Goal: Information Seeking & Learning: Learn about a topic

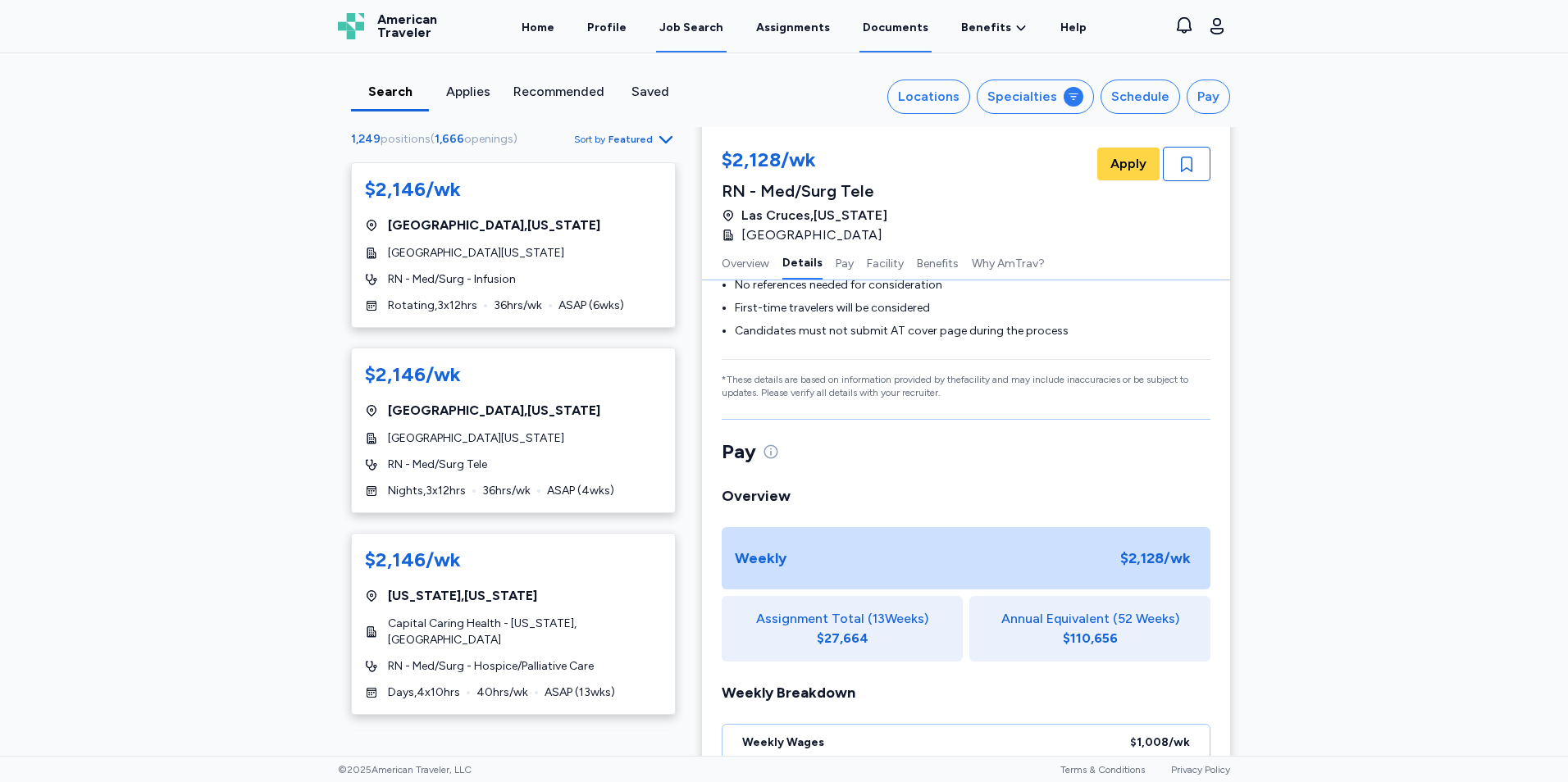
scroll to position [664, 0]
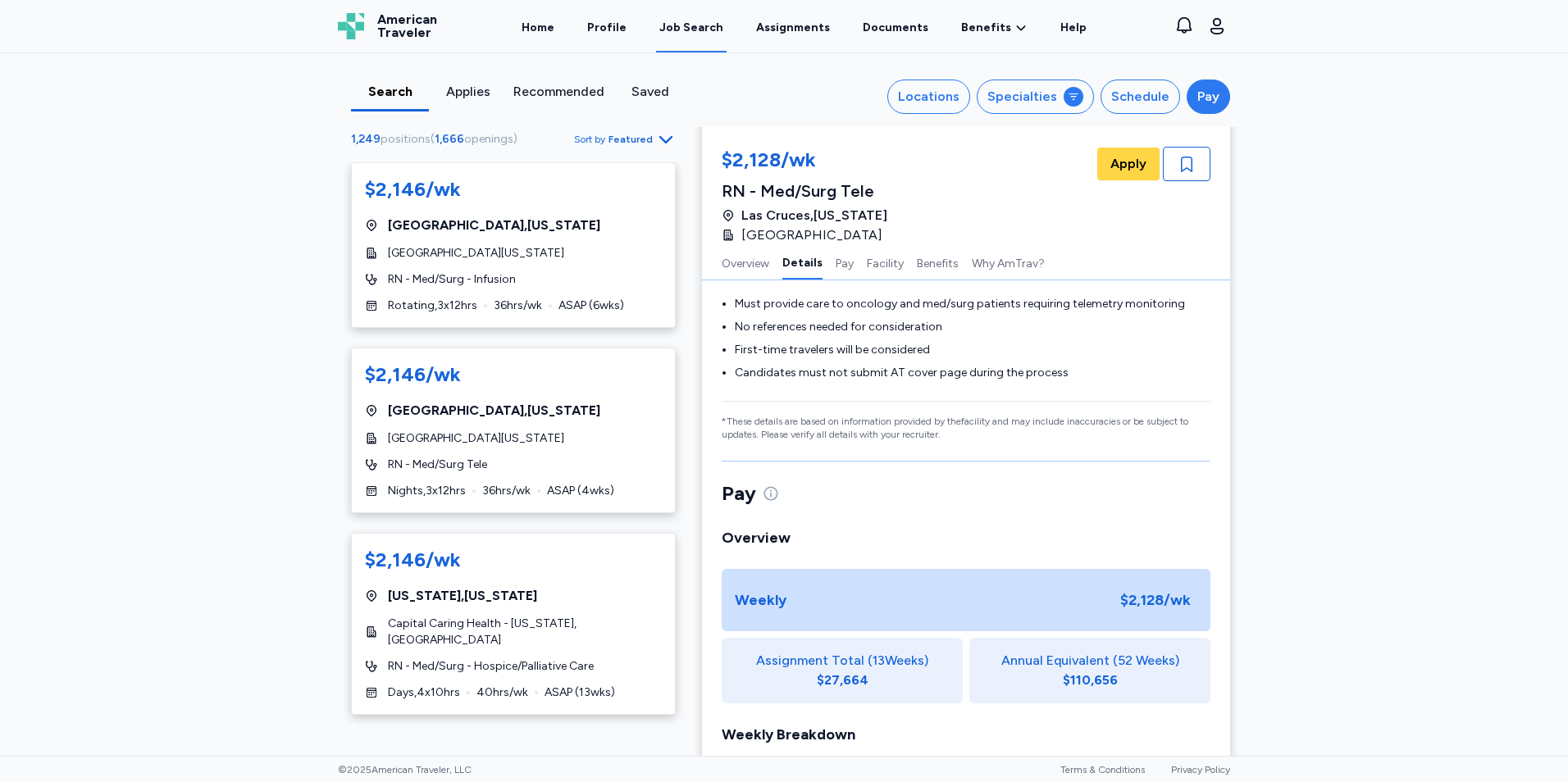
click at [1197, 104] on div "Pay" at bounding box center [1208, 96] width 22 height 19
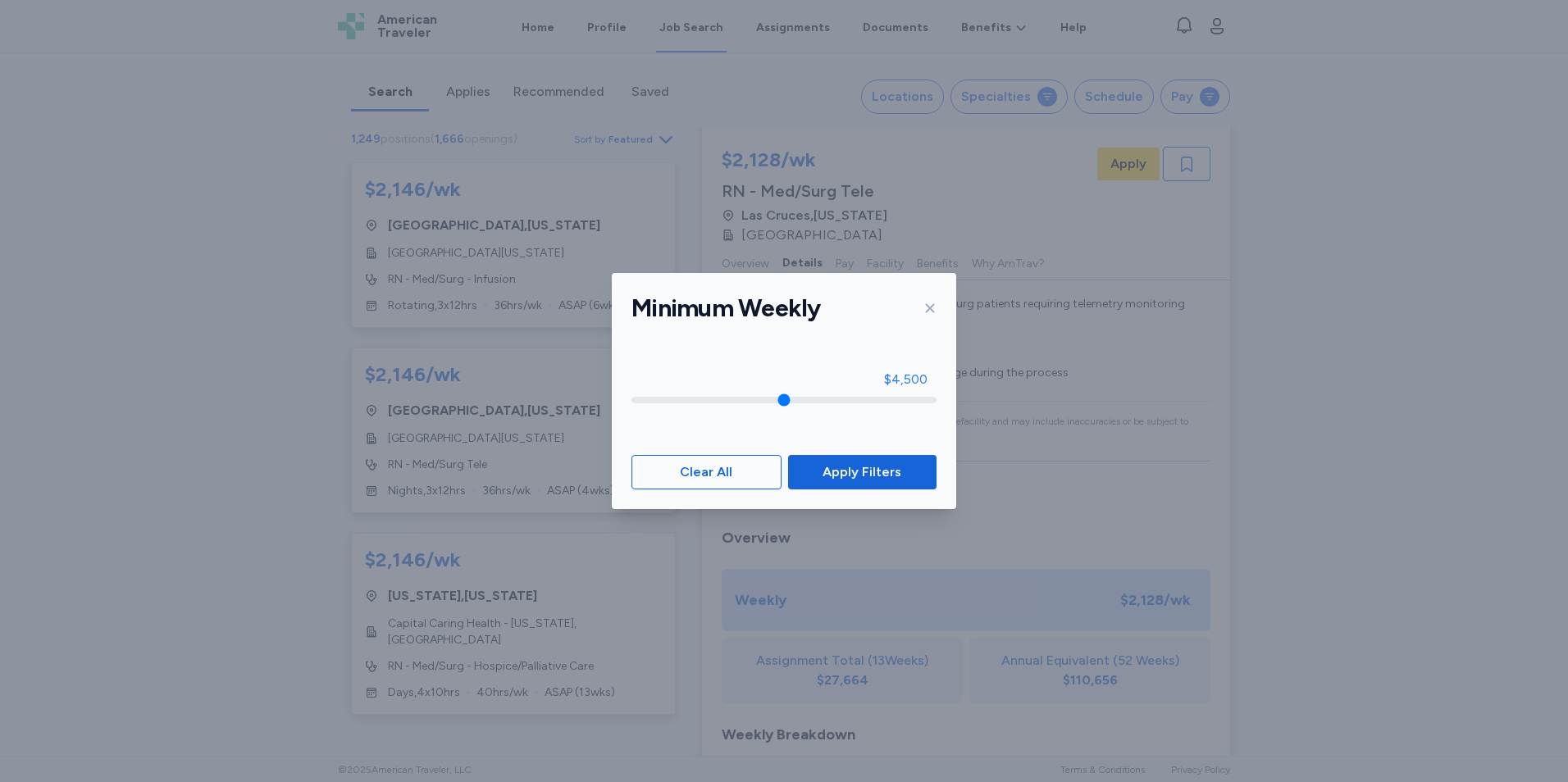
type input "****"
click at [899, 399] on input "range" at bounding box center [784, 400] width 305 height 6
click at [866, 474] on span "Apply Filters" at bounding box center [862, 472] width 79 height 19
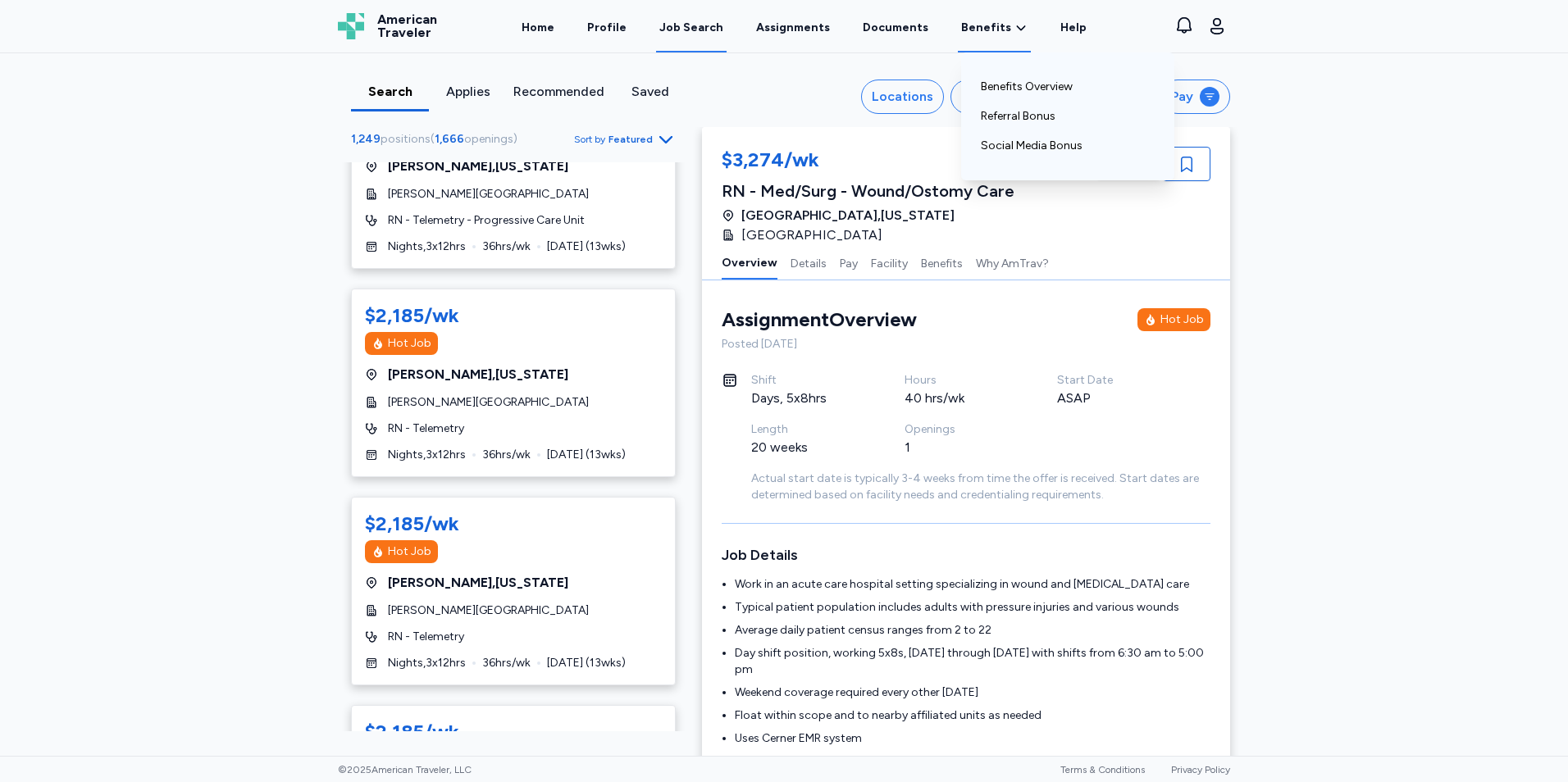
scroll to position [7347, 0]
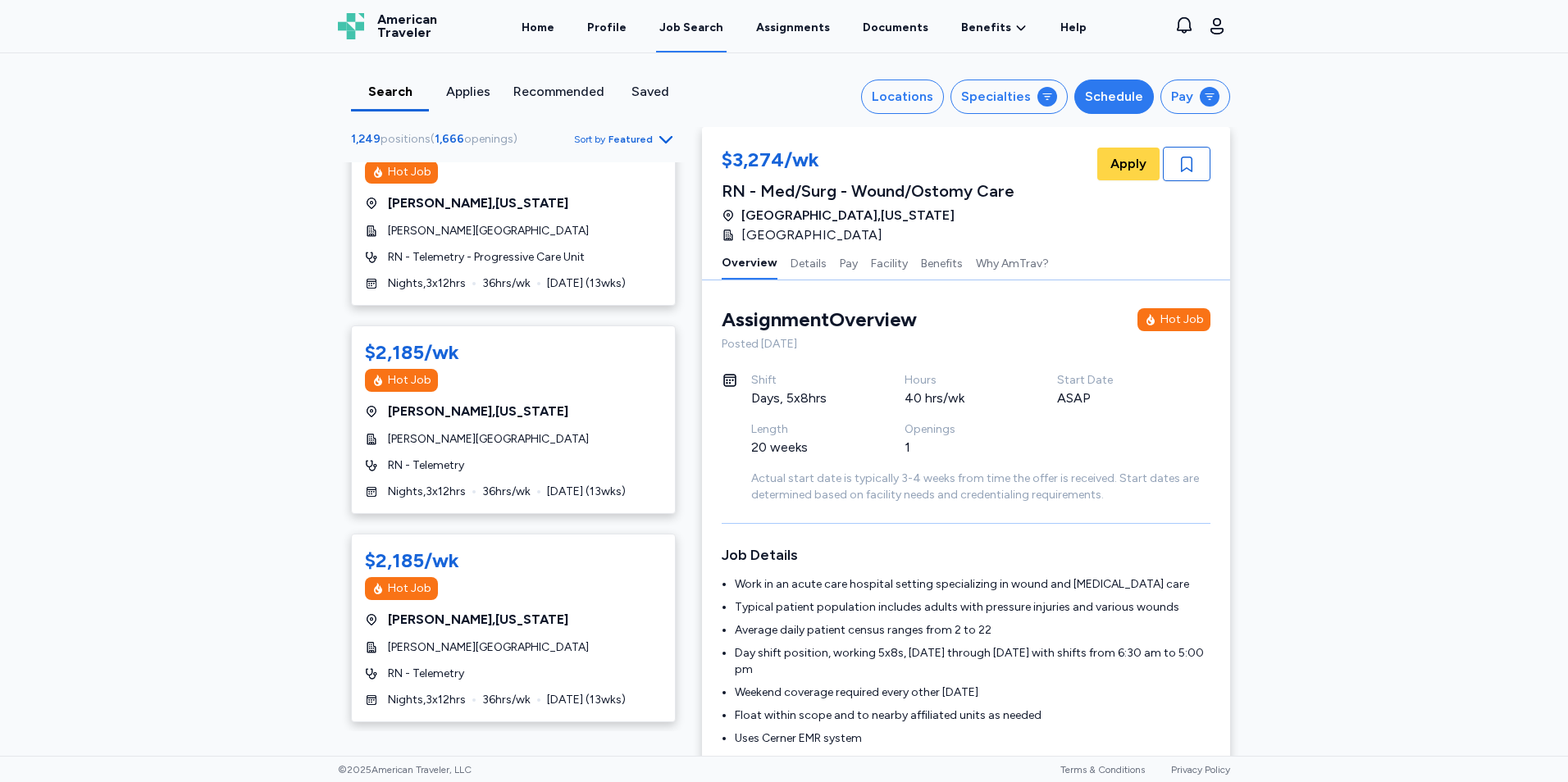
click at [1116, 96] on div "Schedule" at bounding box center [1114, 96] width 58 height 19
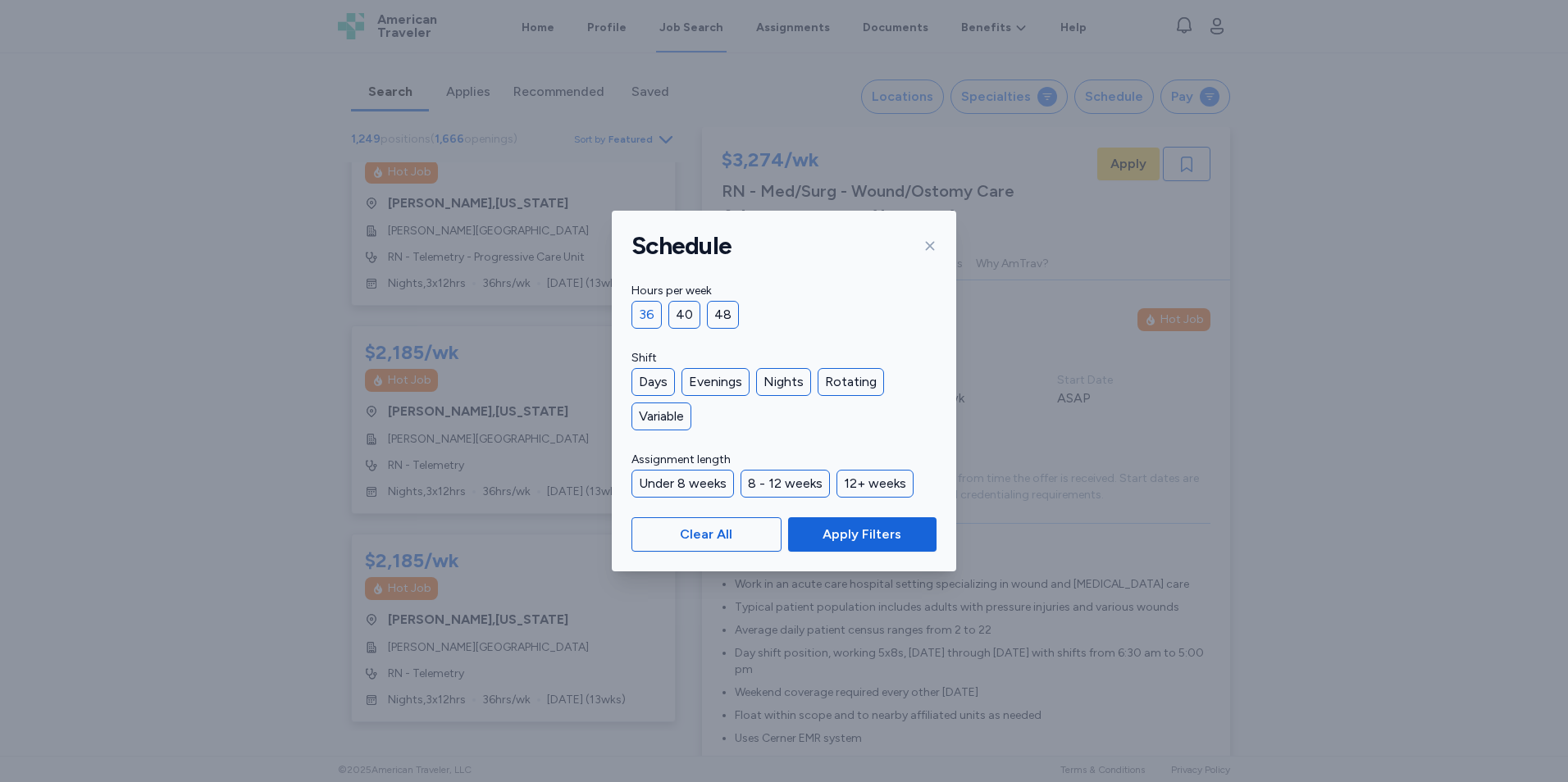
click at [646, 318] on div "36" at bounding box center [647, 315] width 30 height 28
click at [850, 528] on span "Apply Filters" at bounding box center [862, 534] width 79 height 19
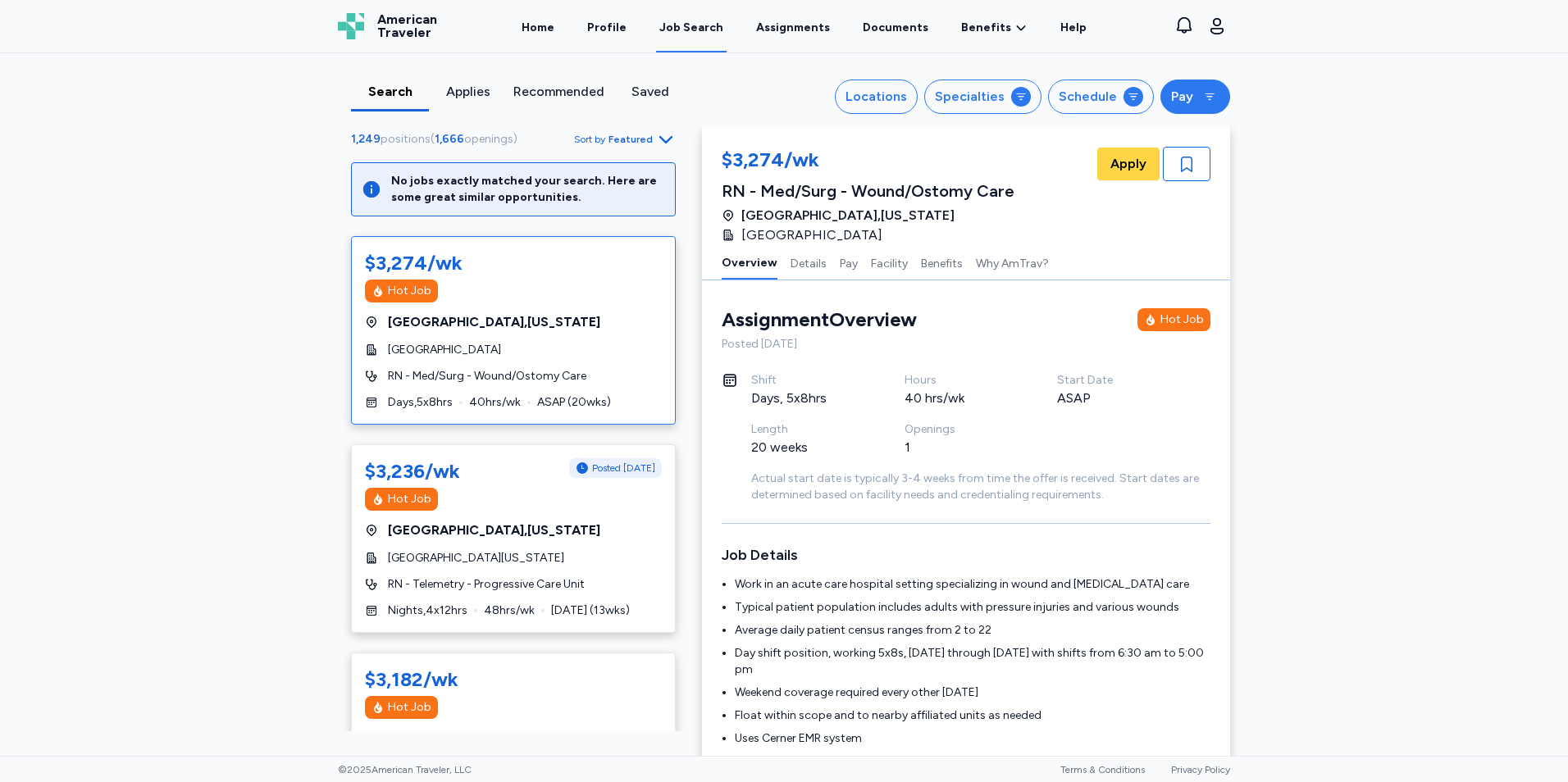
click at [1184, 89] on div "Pay" at bounding box center [1181, 96] width 22 height 19
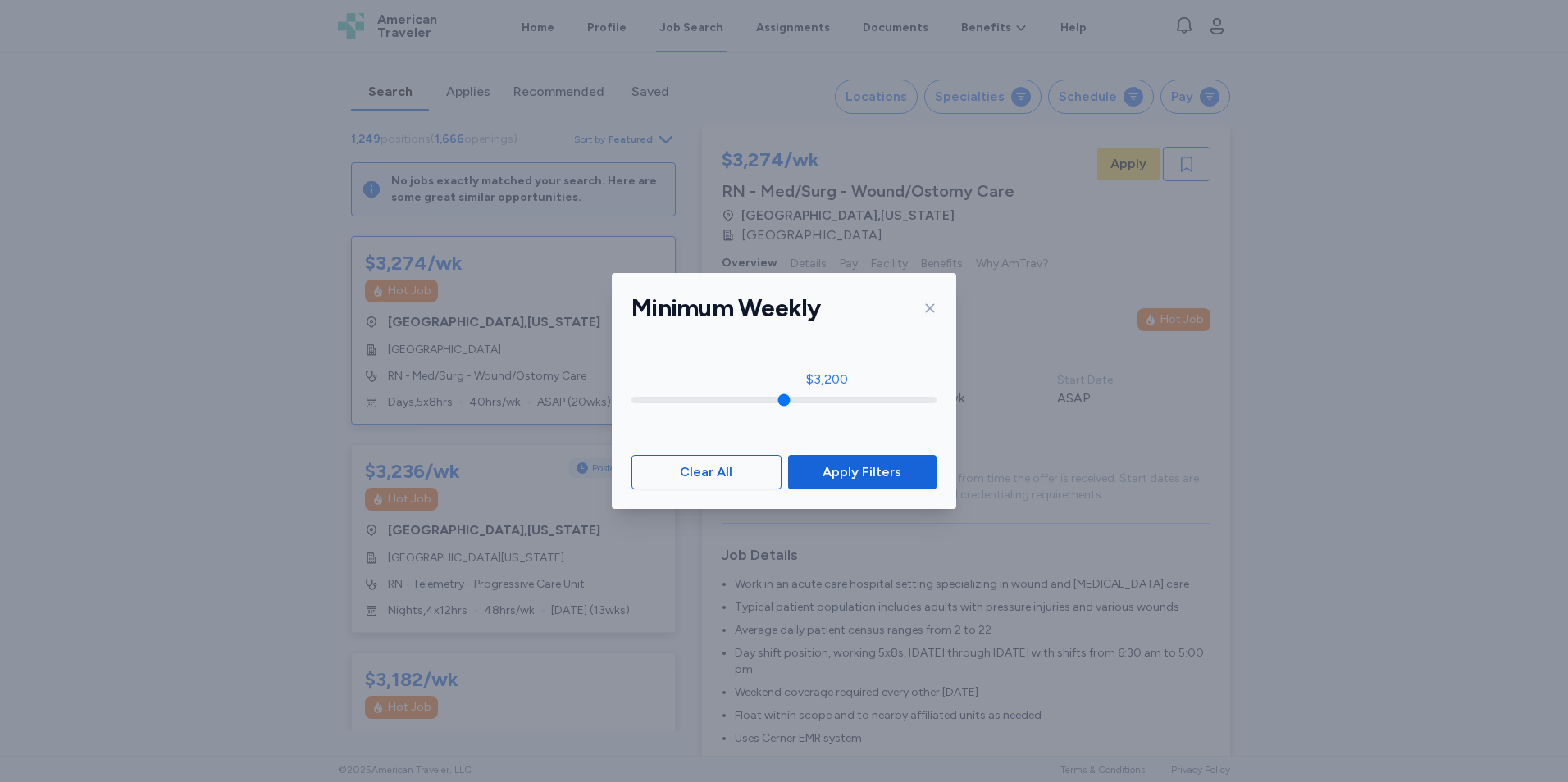
type input "****"
click at [824, 403] on input "range" at bounding box center [784, 400] width 305 height 6
click at [880, 472] on span "Apply Filters" at bounding box center [862, 472] width 79 height 19
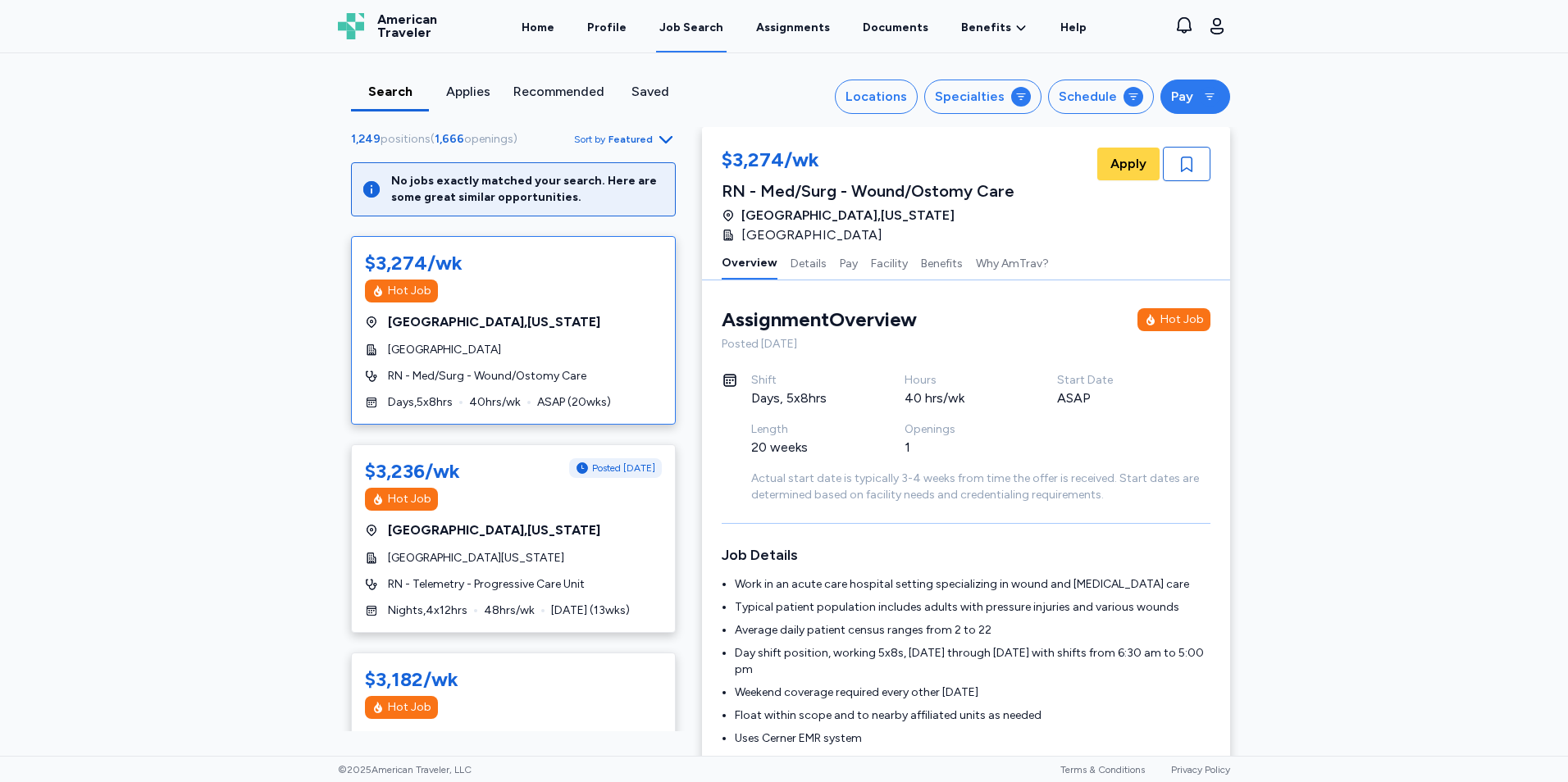
click at [1171, 100] on div "Pay" at bounding box center [1181, 96] width 22 height 19
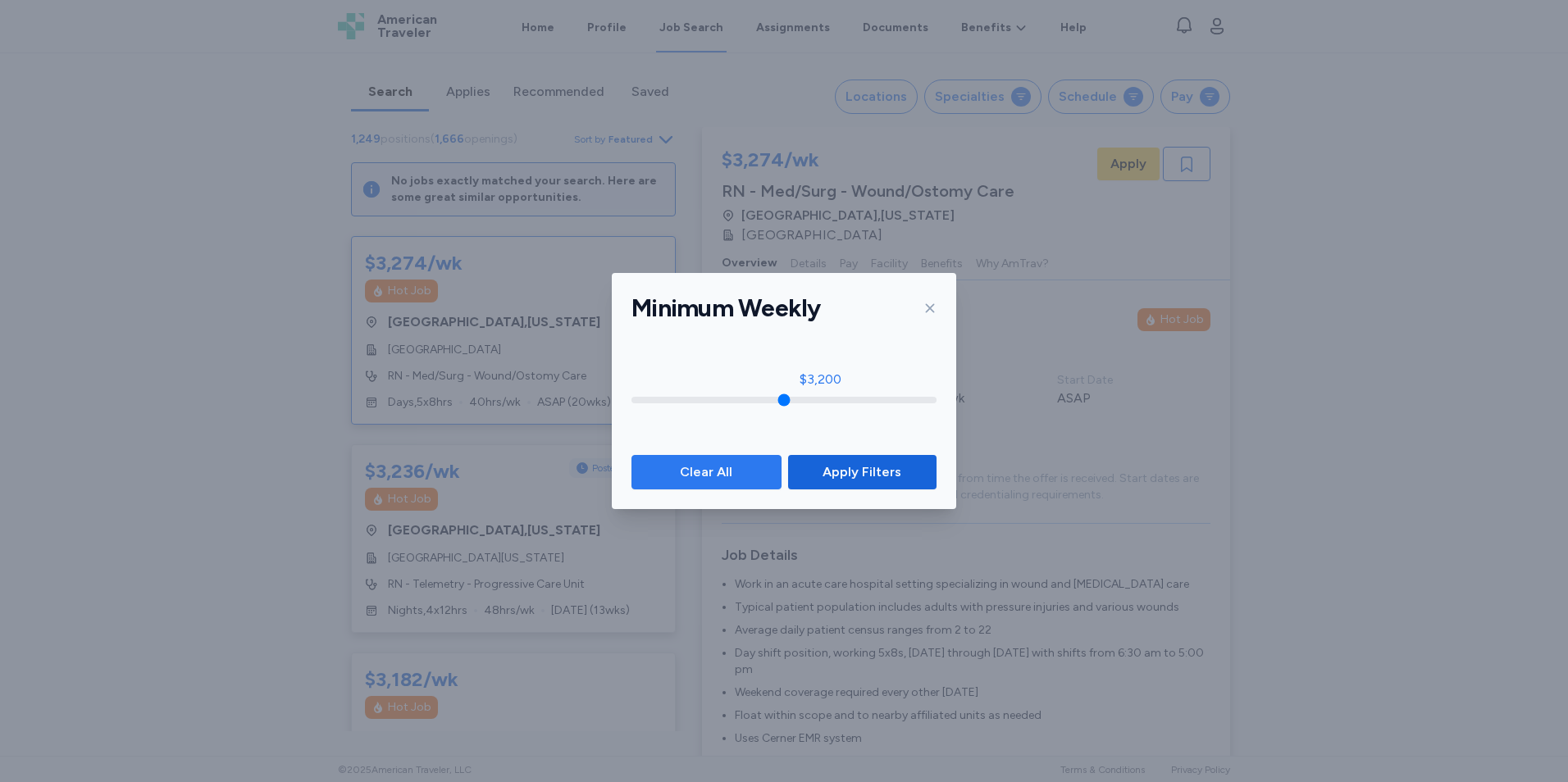
click at [716, 477] on span "Clear All" at bounding box center [705, 472] width 52 height 19
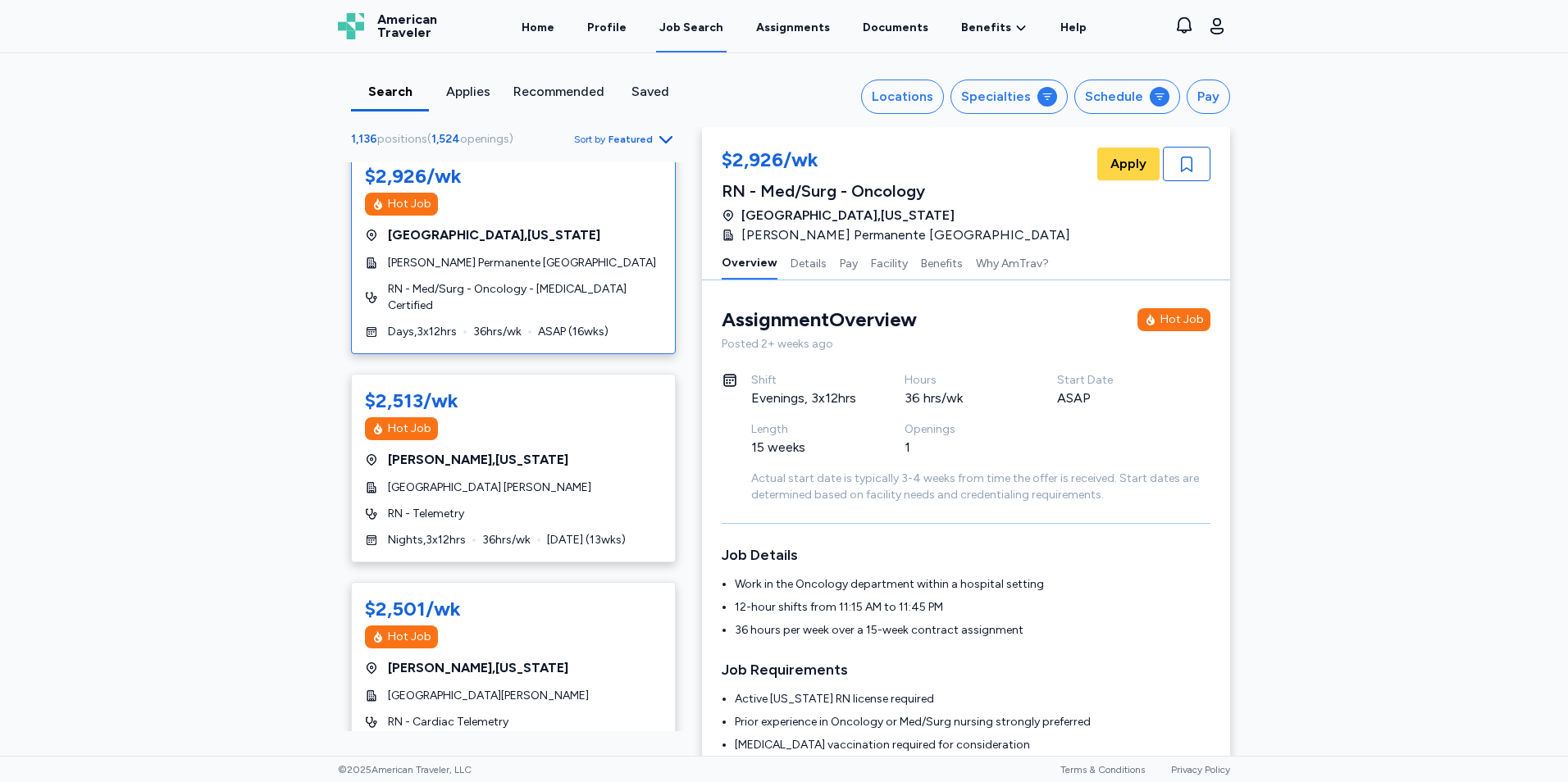
scroll to position [222, 0]
click at [598, 479] on div "[GEOGRAPHIC_DATA] [PERSON_NAME]" at bounding box center [512, 487] width 296 height 17
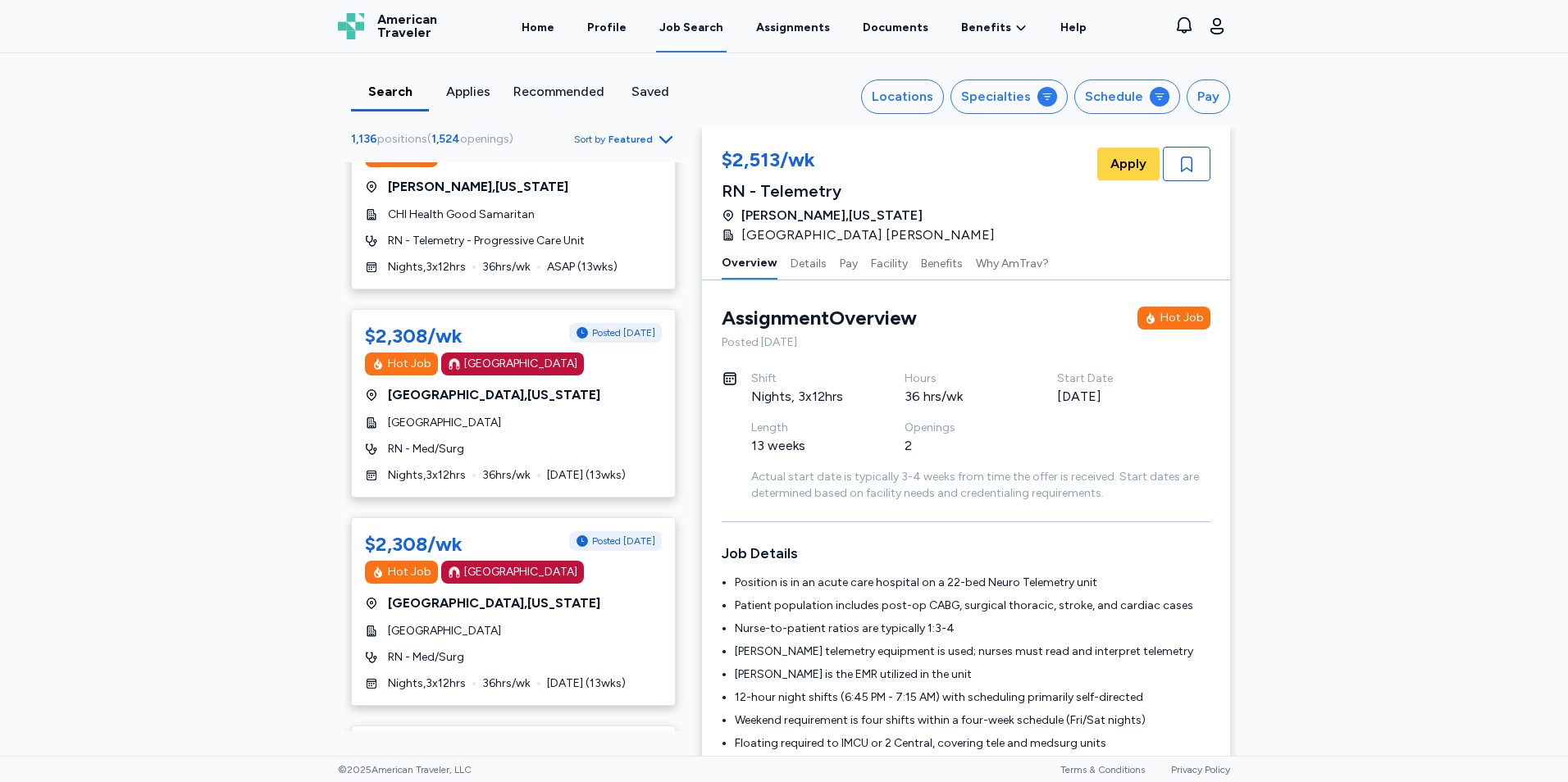
scroll to position [2450, 0]
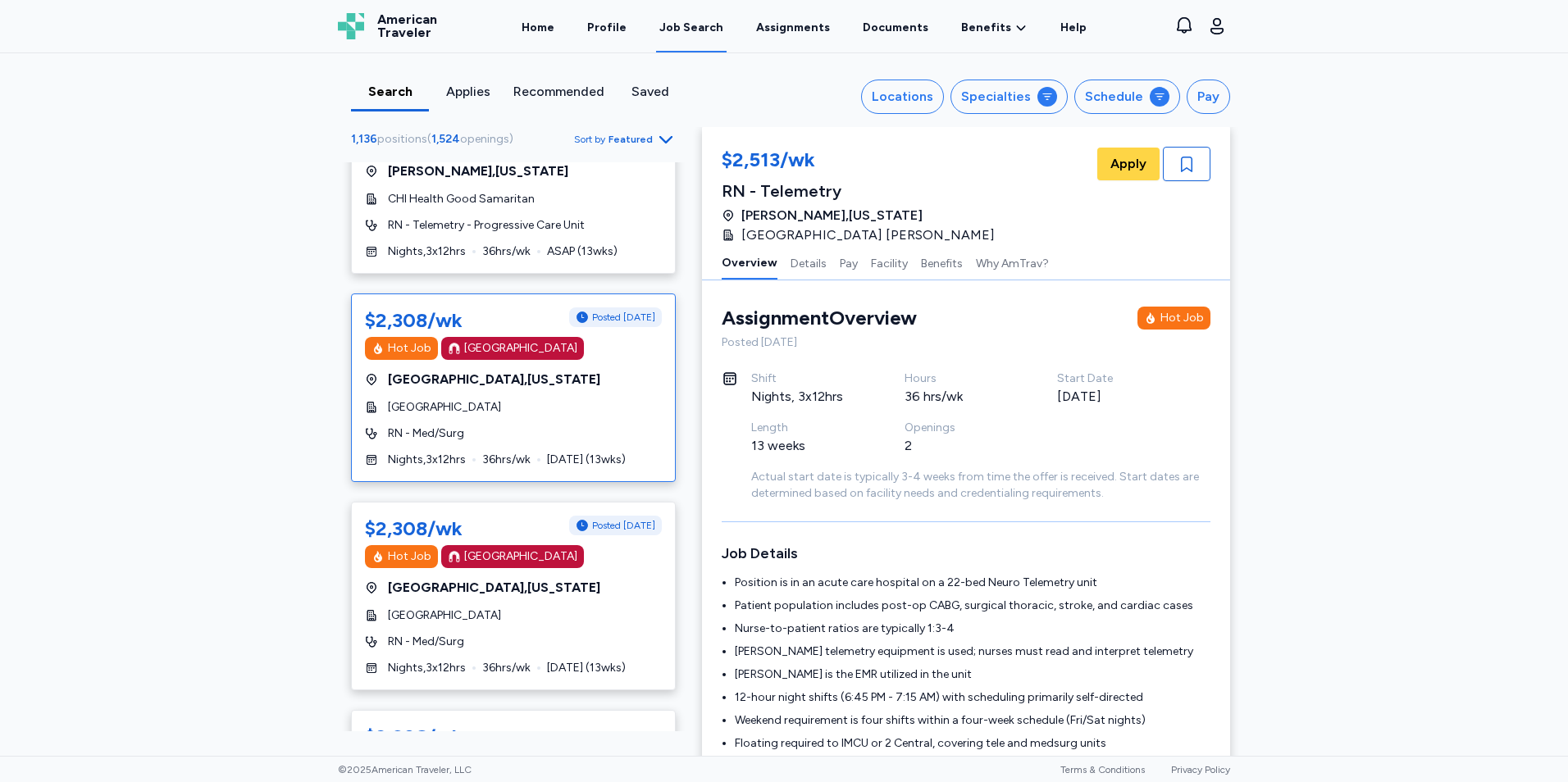
click at [597, 426] on div "RN - Med/Surg" at bounding box center [512, 433] width 296 height 17
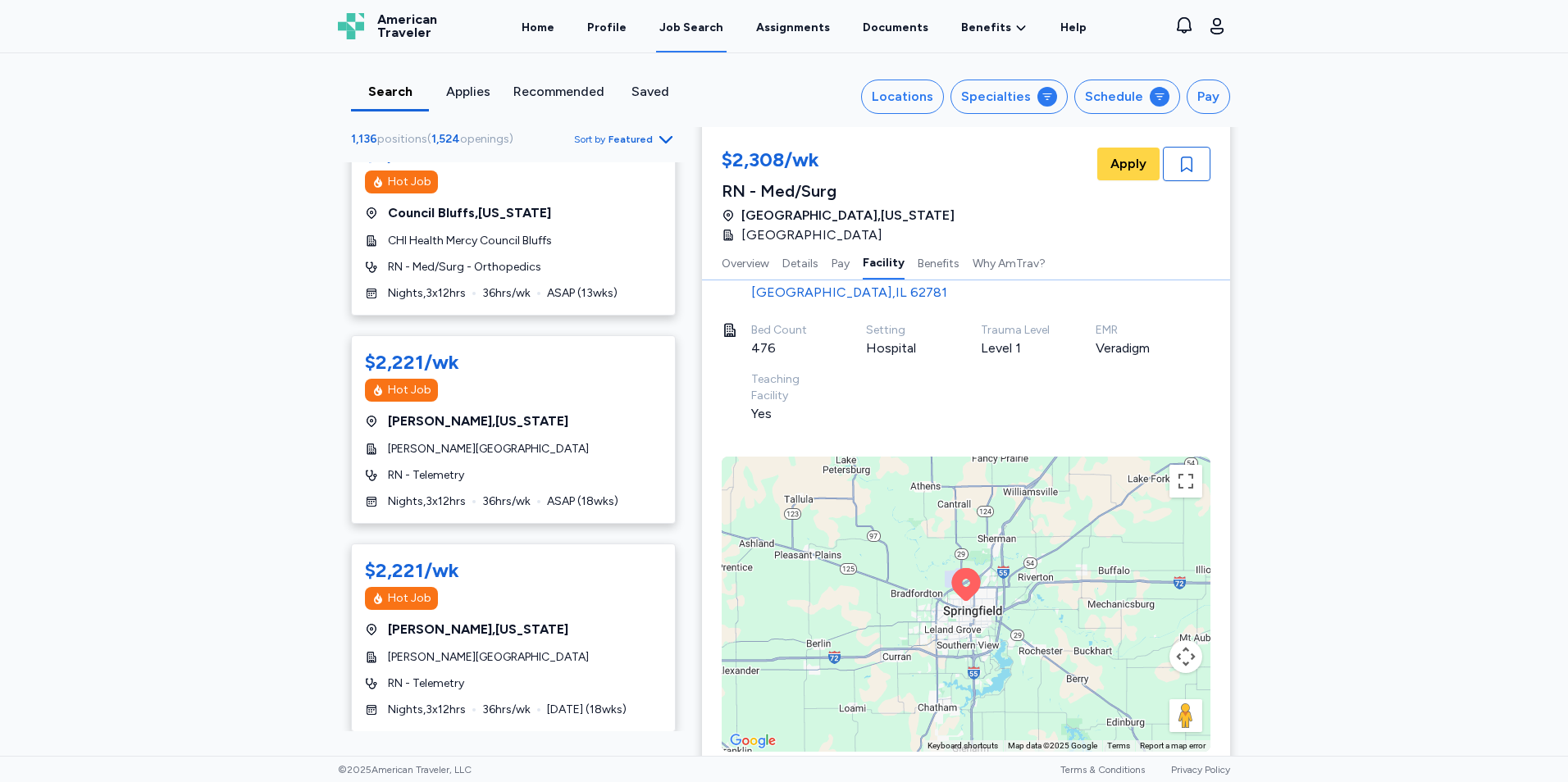
scroll to position [3658, 0]
click at [580, 383] on div "Hot Job" at bounding box center [512, 389] width 296 height 23
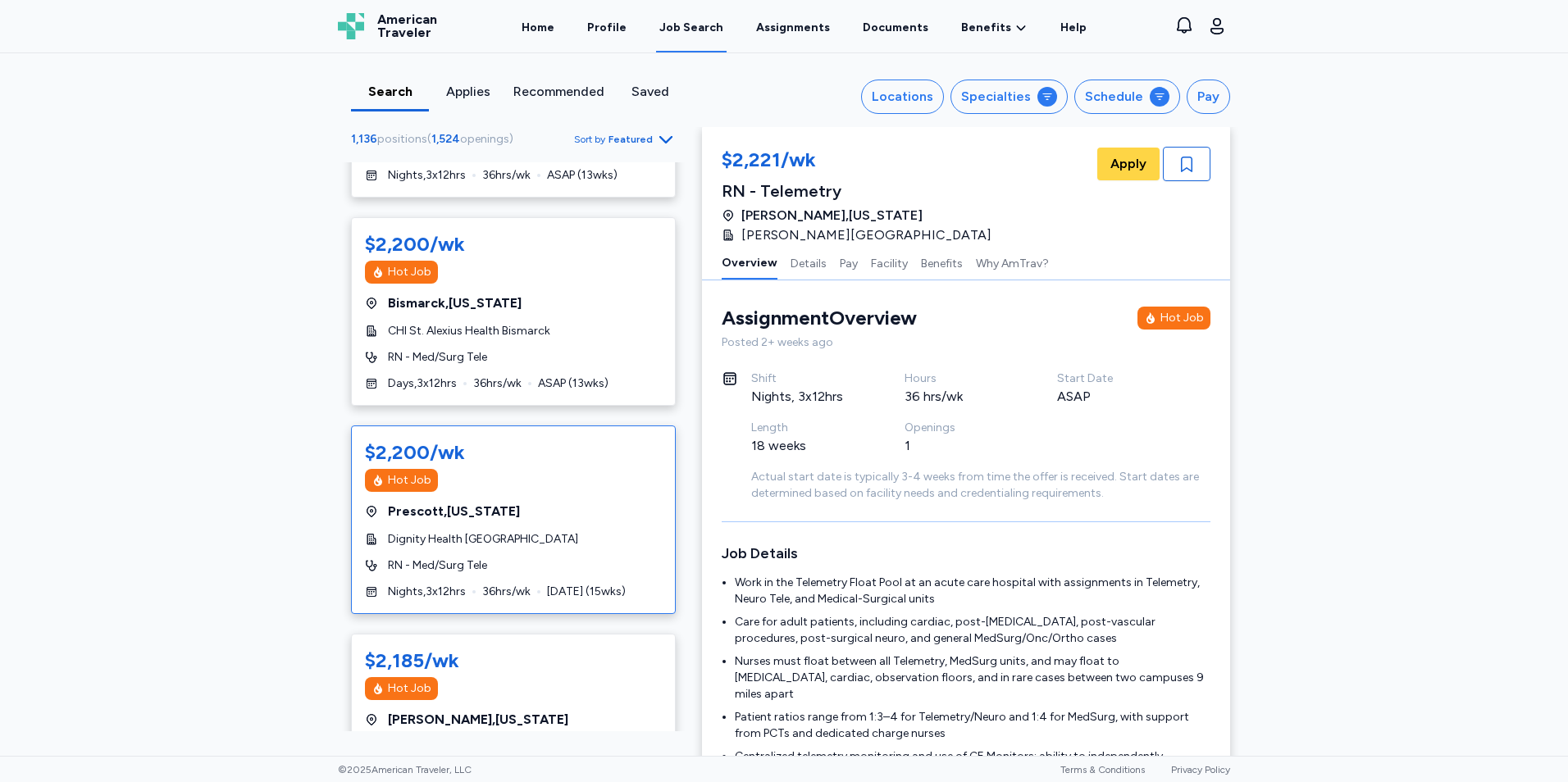
scroll to position [4611, 0]
click at [574, 477] on div "$2,200/wk Hot Job [GEOGRAPHIC_DATA] , [US_STATE] Dignity Health [GEOGRAPHIC_DAT…" at bounding box center [513, 517] width 325 height 188
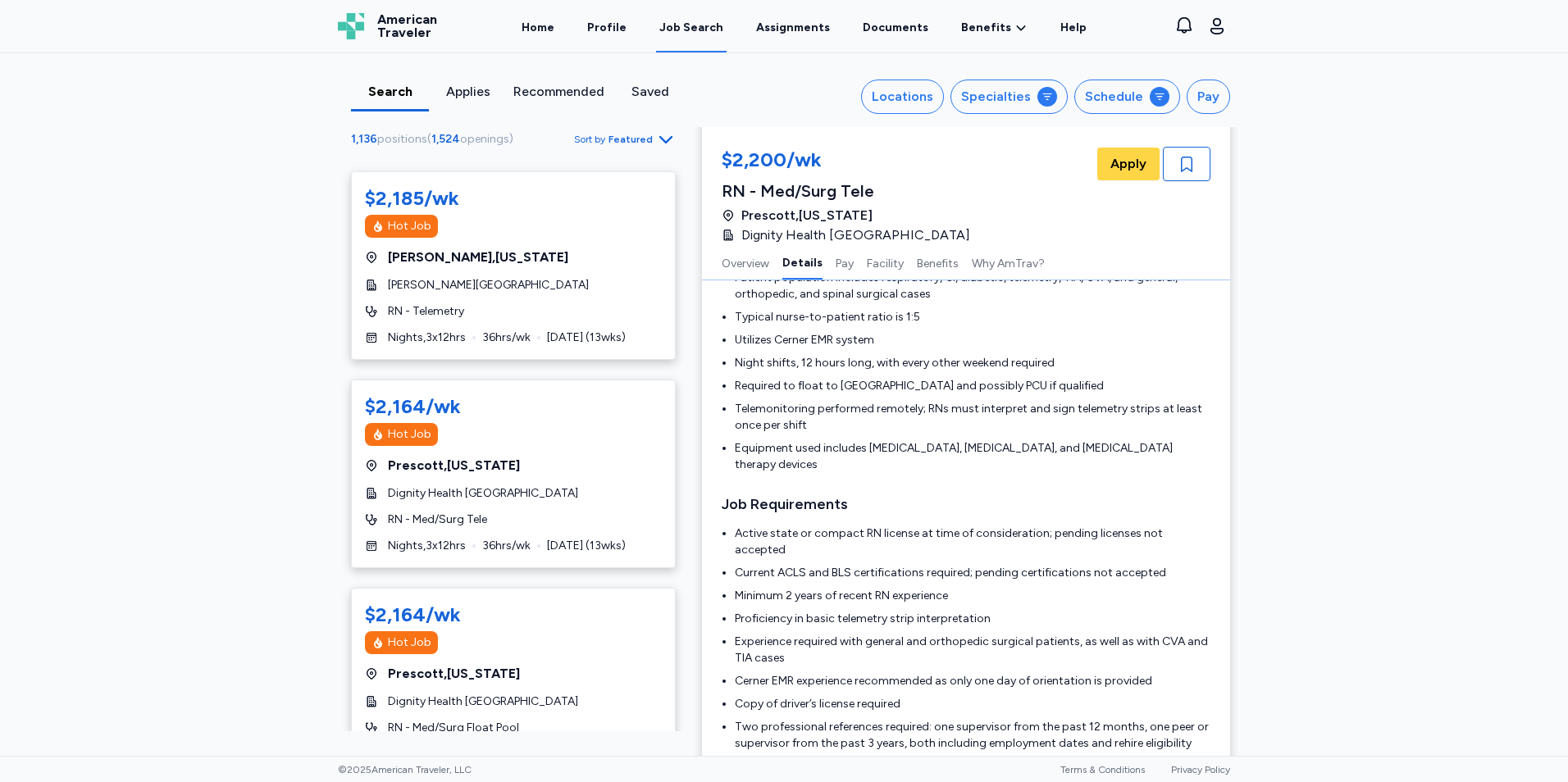
scroll to position [5904, 0]
click at [922, 96] on div "Locations" at bounding box center [903, 96] width 62 height 19
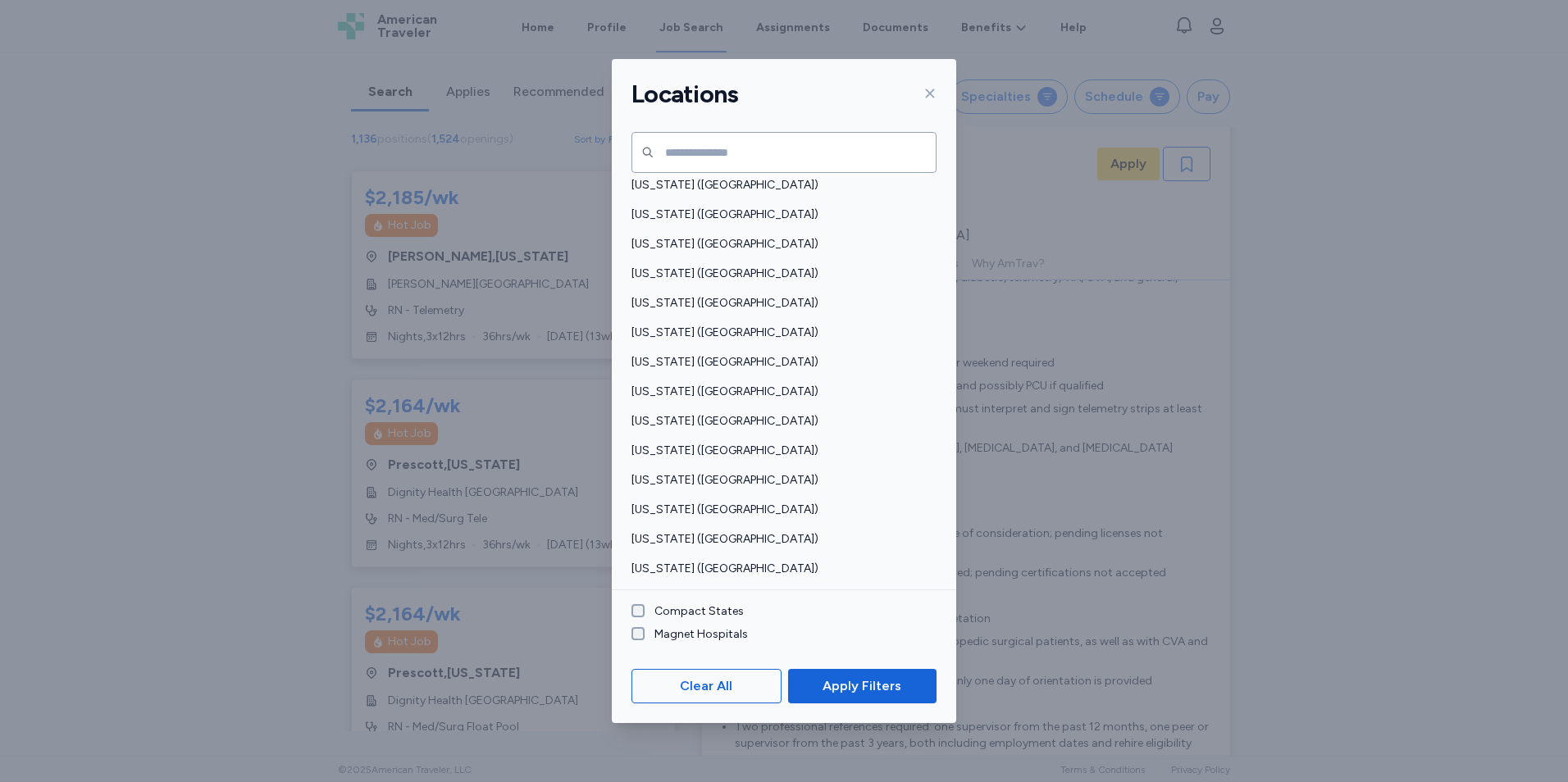
scroll to position [732, 0]
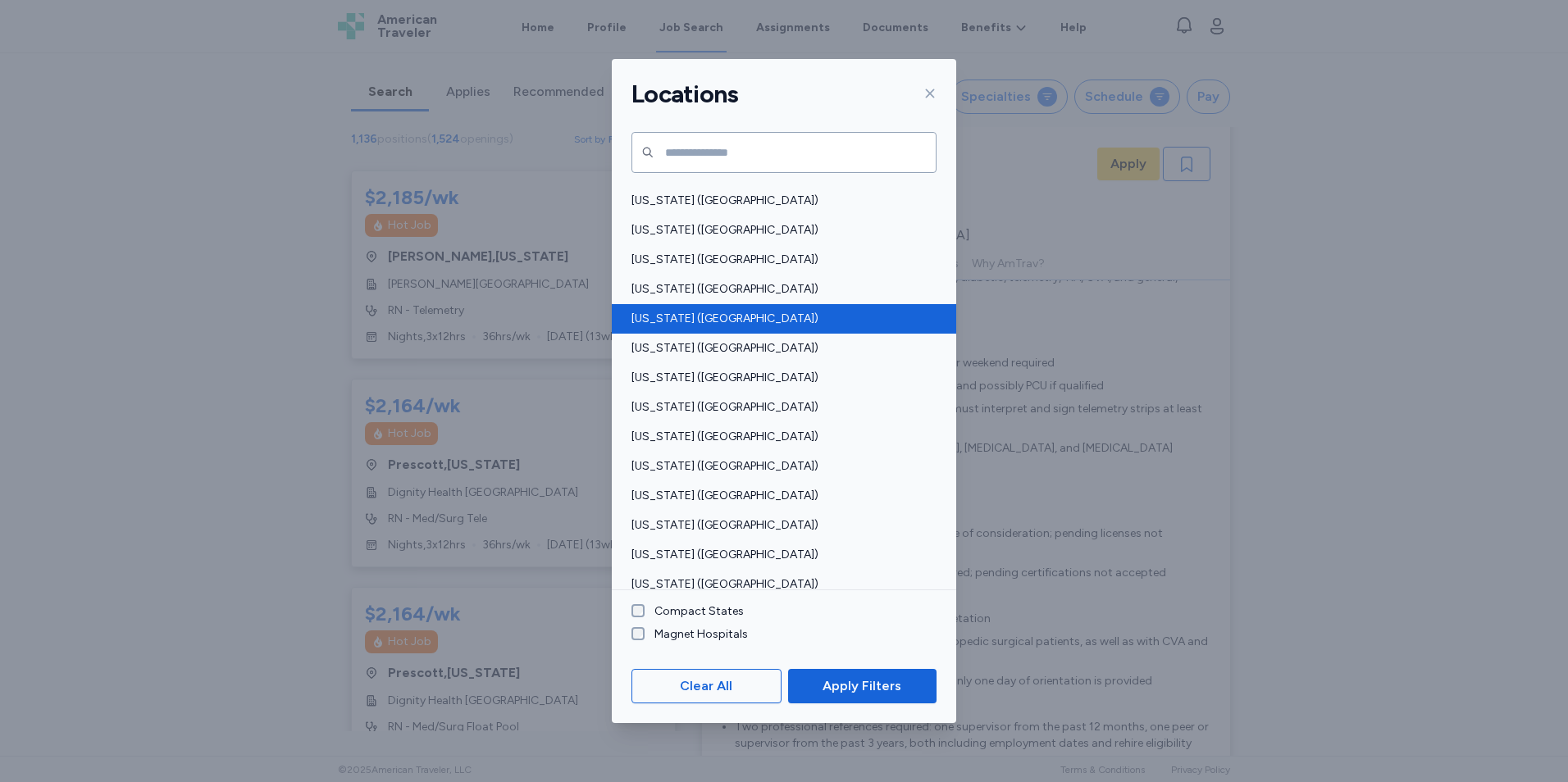
drag, startPoint x: 730, startPoint y: 320, endPoint x: 709, endPoint y: 320, distance: 21.0
click at [709, 320] on span "[US_STATE] ([GEOGRAPHIC_DATA])" at bounding box center [780, 318] width 296 height 17
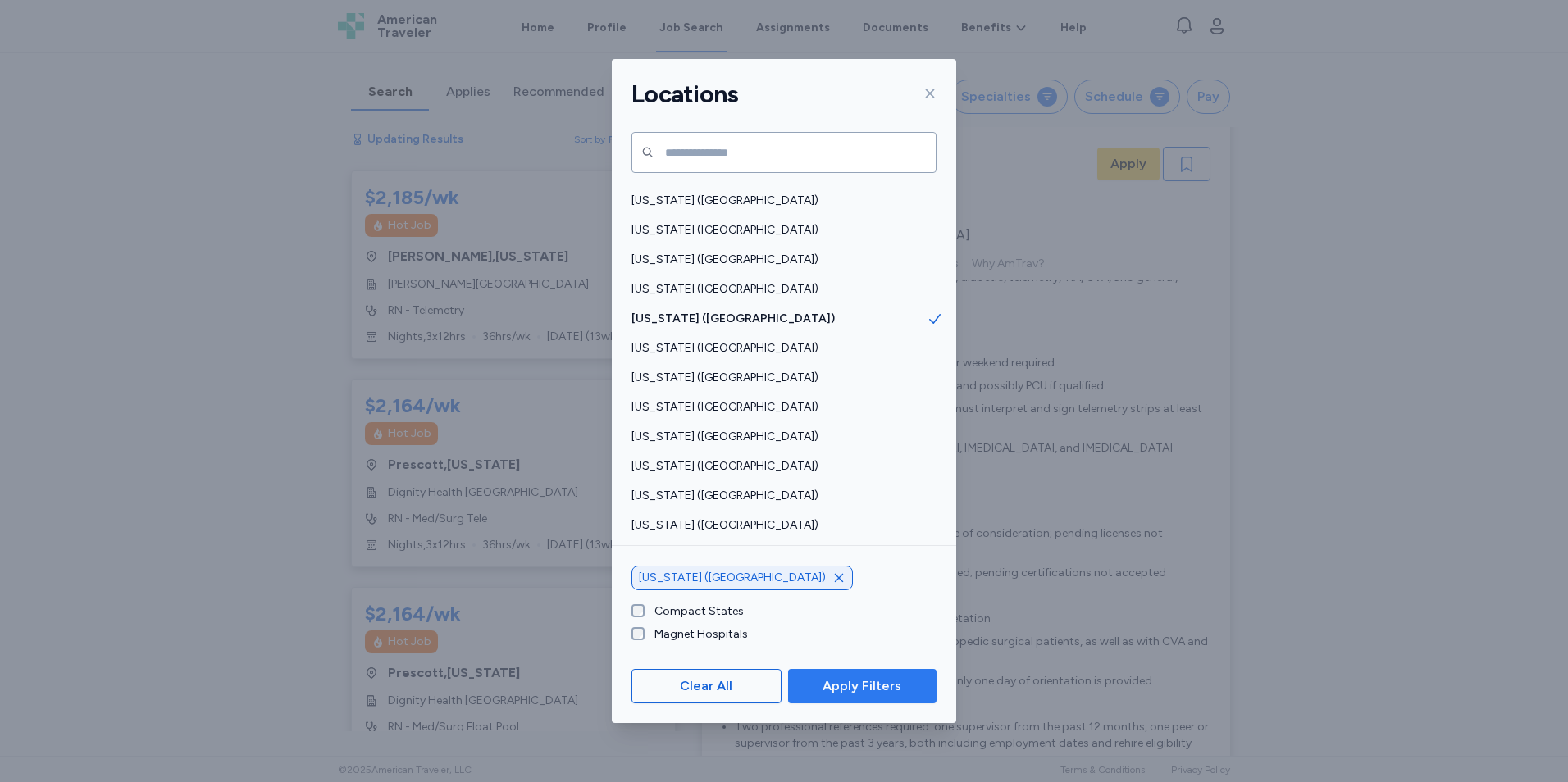
click at [823, 676] on button "Apply Filters" at bounding box center [863, 686] width 149 height 34
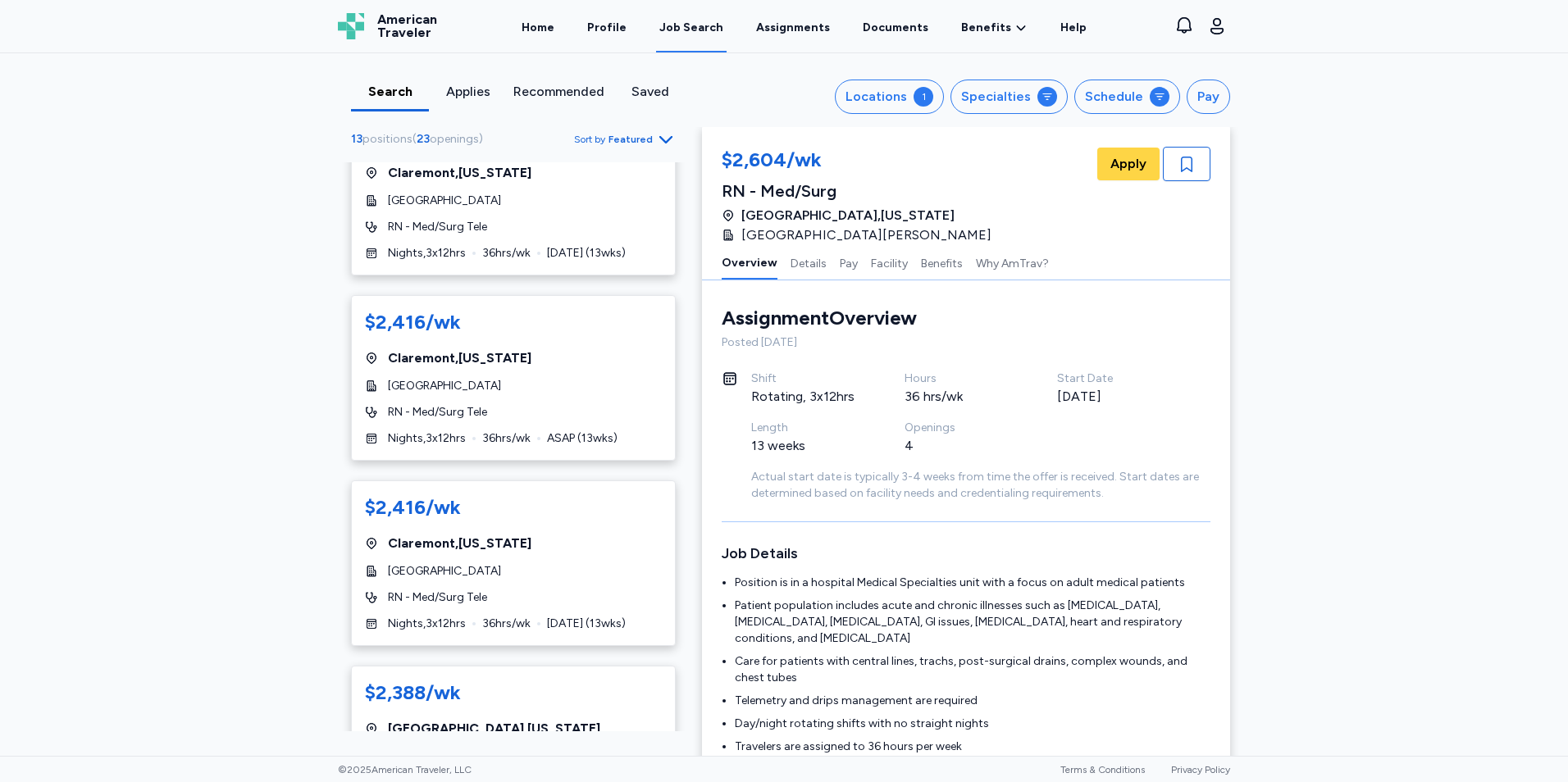
scroll to position [610, 0]
click at [606, 218] on div "$2,416/wk [GEOGRAPHIC_DATA] , [US_STATE][GEOGRAPHIC_DATA] RN - Med/Surg Tele Ni…" at bounding box center [513, 191] width 325 height 165
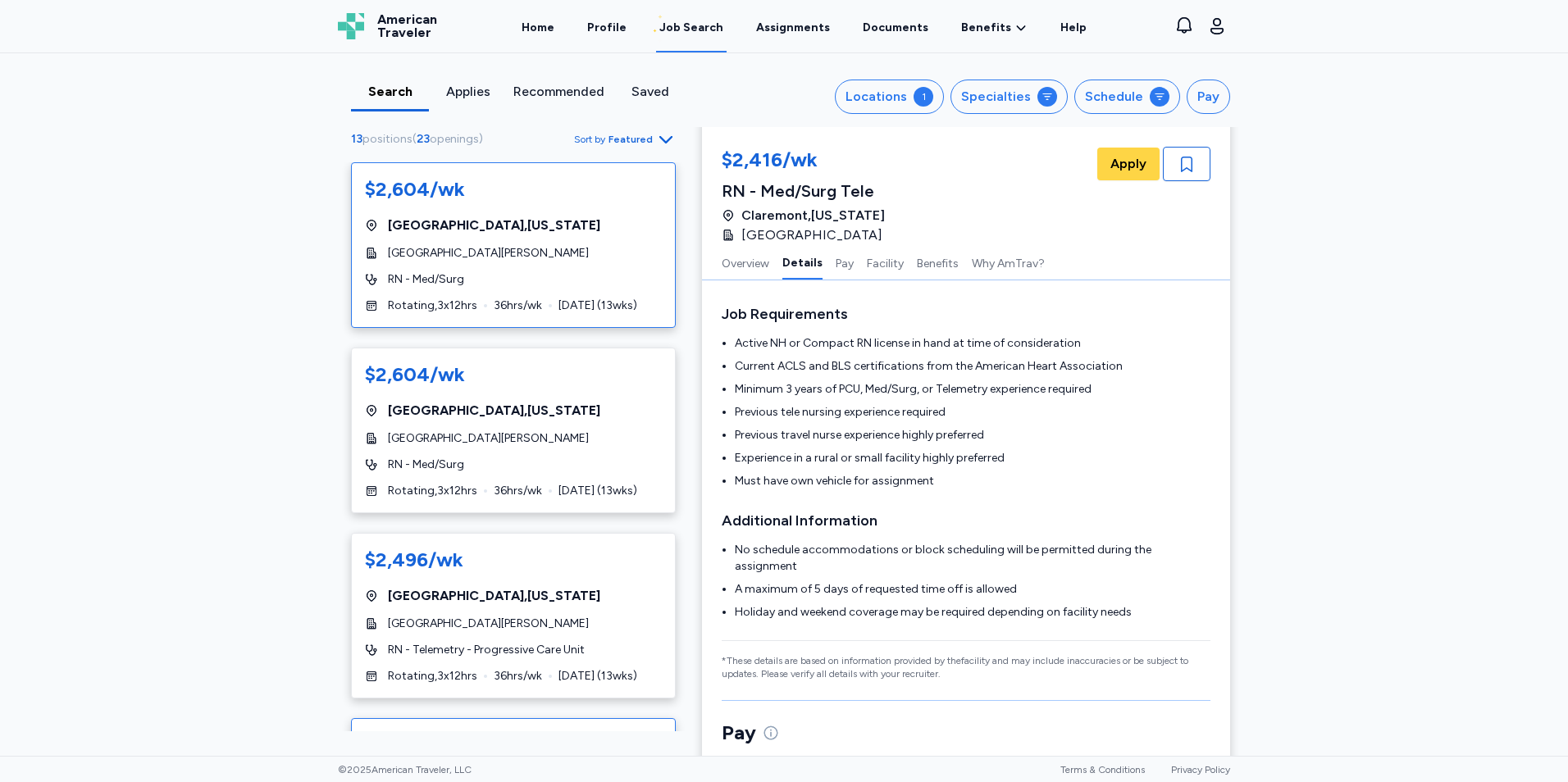
click at [591, 250] on div "[GEOGRAPHIC_DATA][PERSON_NAME]" at bounding box center [512, 253] width 296 height 17
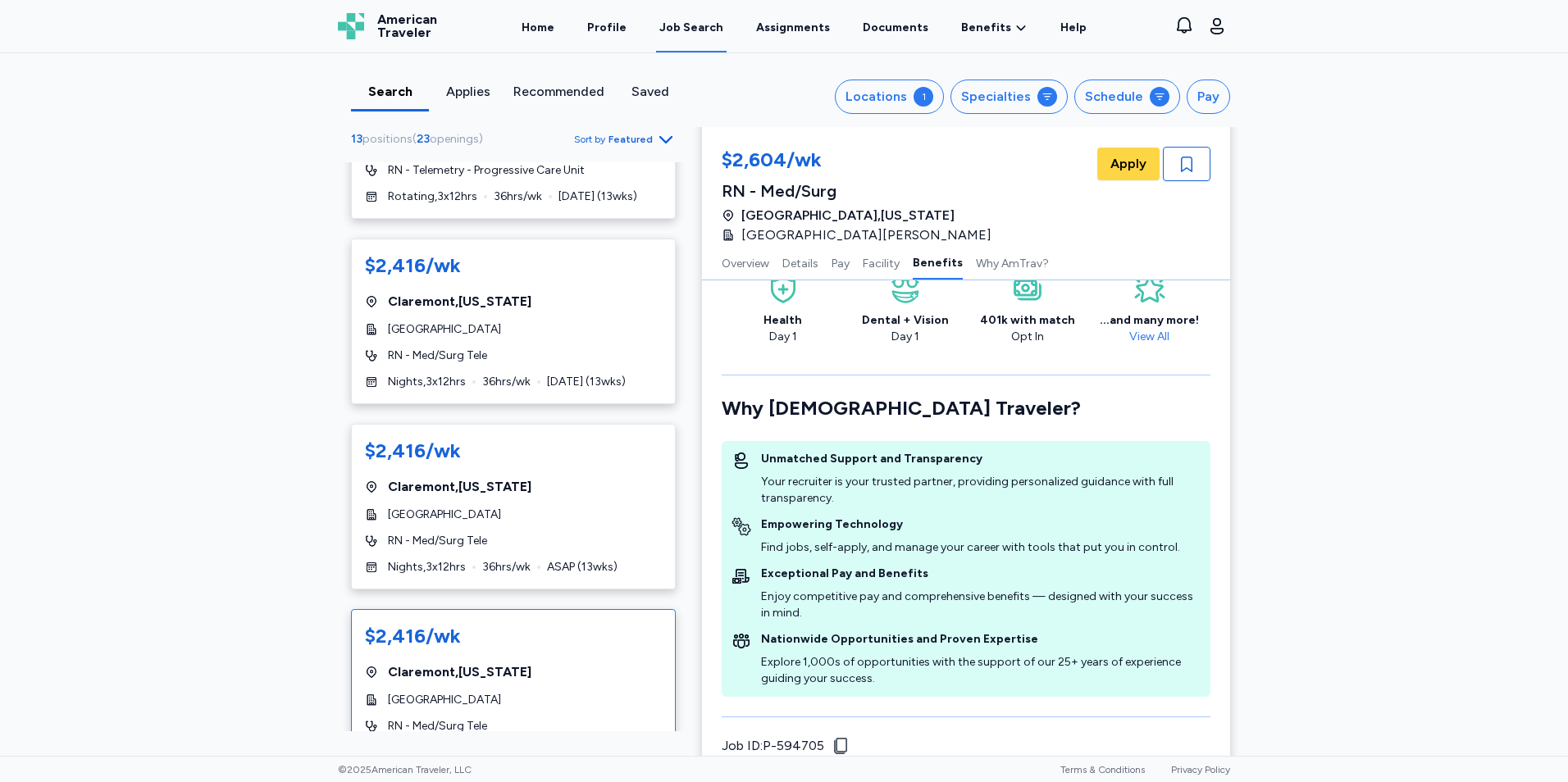
scroll to position [479, 0]
click at [582, 299] on div "[GEOGRAPHIC_DATA] , [US_STATE]" at bounding box center [512, 303] width 296 height 19
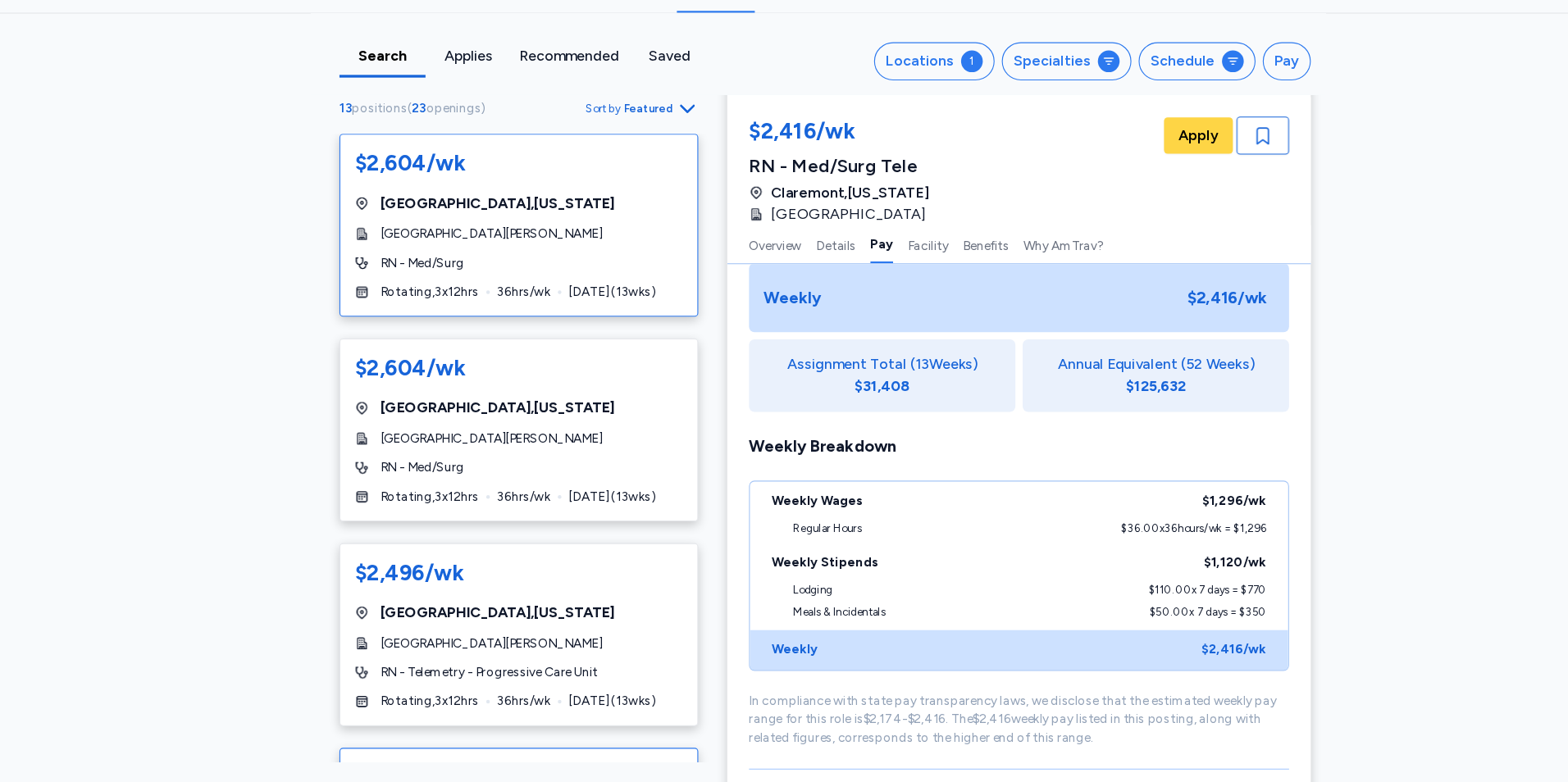
click at [551, 309] on div "Rotating , 3 x 12 hrs 36 hrs/wk [DATE] ( 13 wks)" at bounding box center [512, 305] width 296 height 17
